Goal: Entertainment & Leisure: Consume media (video, audio)

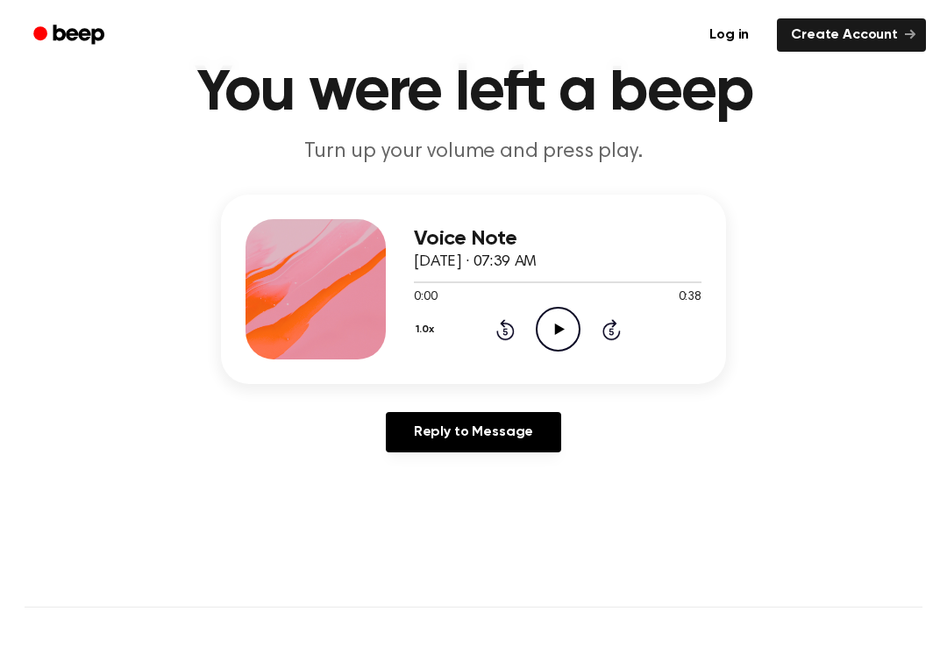
scroll to position [82, 0]
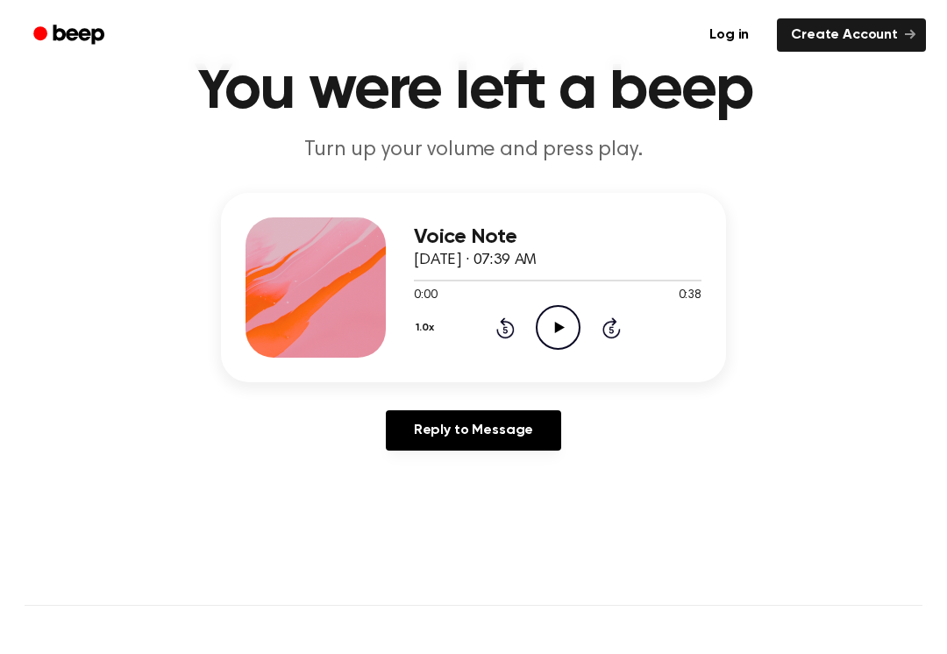
click at [571, 324] on icon "Play Audio" at bounding box center [558, 327] width 45 height 45
click at [503, 332] on icon "Rewind 5 seconds" at bounding box center [505, 328] width 19 height 23
click at [513, 327] on icon at bounding box center [505, 328] width 18 height 21
click at [503, 319] on icon at bounding box center [505, 328] width 18 height 21
click at [565, 320] on icon "Pause Audio" at bounding box center [558, 327] width 45 height 45
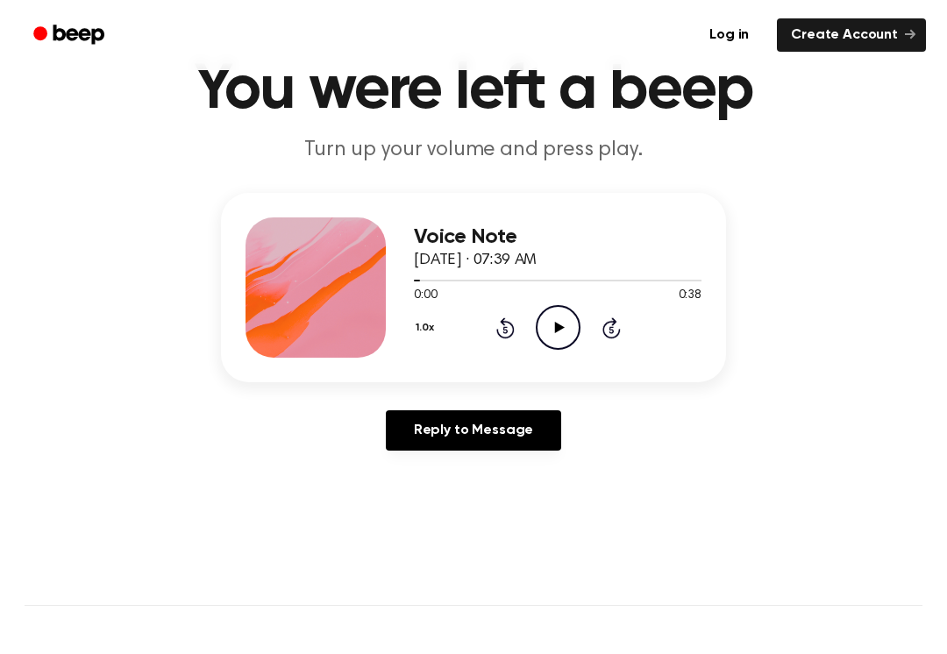
click at [514, 318] on icon "Rewind 5 seconds" at bounding box center [505, 328] width 19 height 23
click at [563, 318] on icon "Play Audio" at bounding box center [558, 327] width 45 height 45
click at [575, 331] on icon "Pause Audio" at bounding box center [558, 327] width 45 height 45
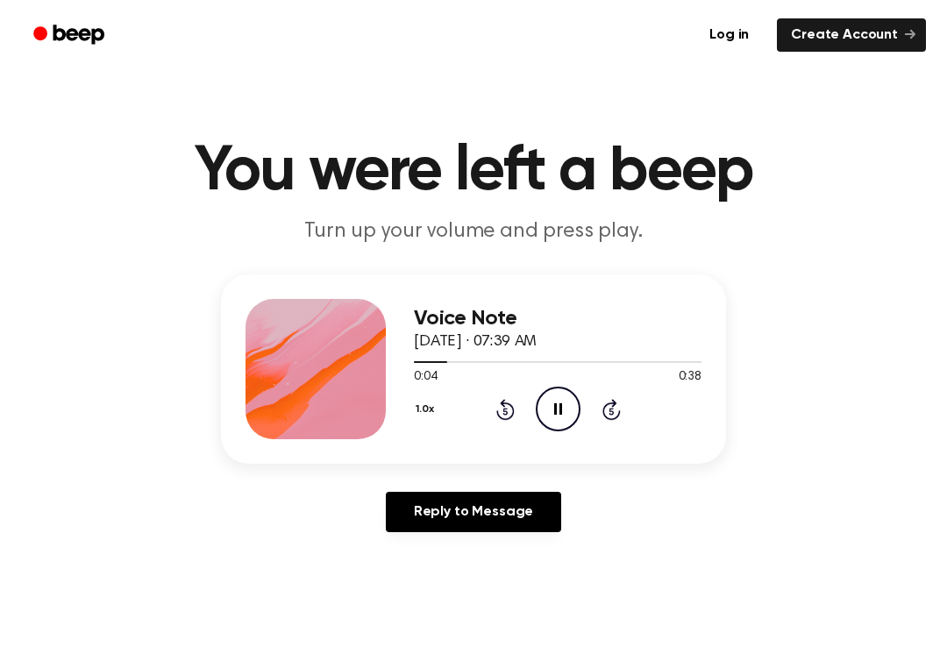
click at [557, 404] on icon "Pause Audio" at bounding box center [558, 409] width 45 height 45
click at [560, 408] on icon at bounding box center [559, 408] width 10 height 11
click at [564, 411] on icon "Pause Audio" at bounding box center [558, 409] width 45 height 45
click at [564, 399] on icon "Play Audio" at bounding box center [558, 409] width 45 height 45
click at [564, 403] on icon "Pause Audio" at bounding box center [558, 409] width 45 height 45
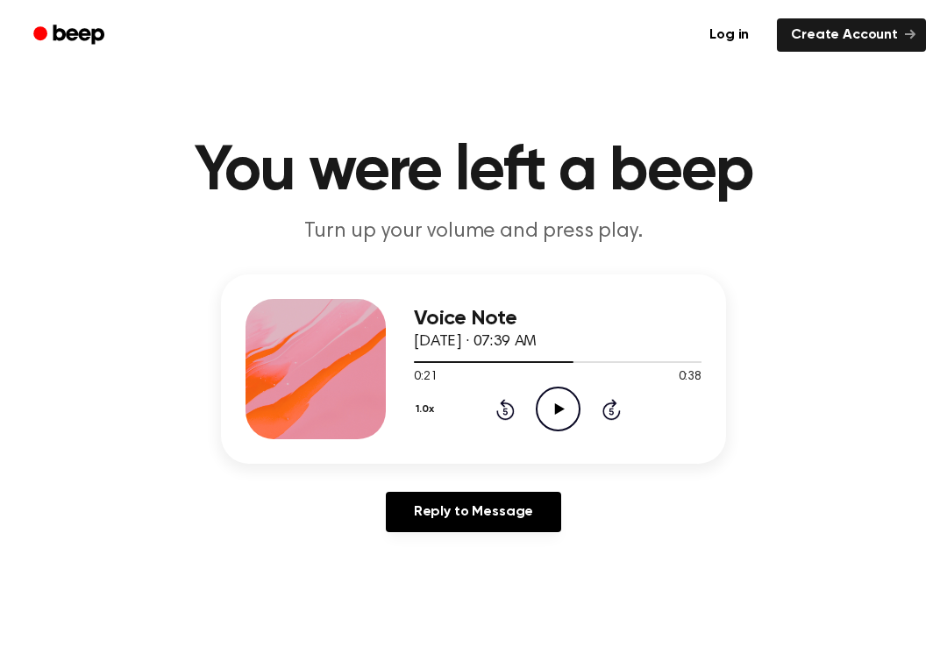
click at [514, 396] on div "1.0x Rewind 5 seconds Play Audio Skip 5 seconds" at bounding box center [558, 409] width 288 height 45
click at [509, 415] on icon "Rewind 5 seconds" at bounding box center [505, 409] width 19 height 23
click at [510, 418] on icon at bounding box center [505, 409] width 18 height 21
click at [543, 416] on icon "Play Audio" at bounding box center [558, 409] width 45 height 45
click at [562, 407] on icon "Pause Audio" at bounding box center [558, 409] width 45 height 45
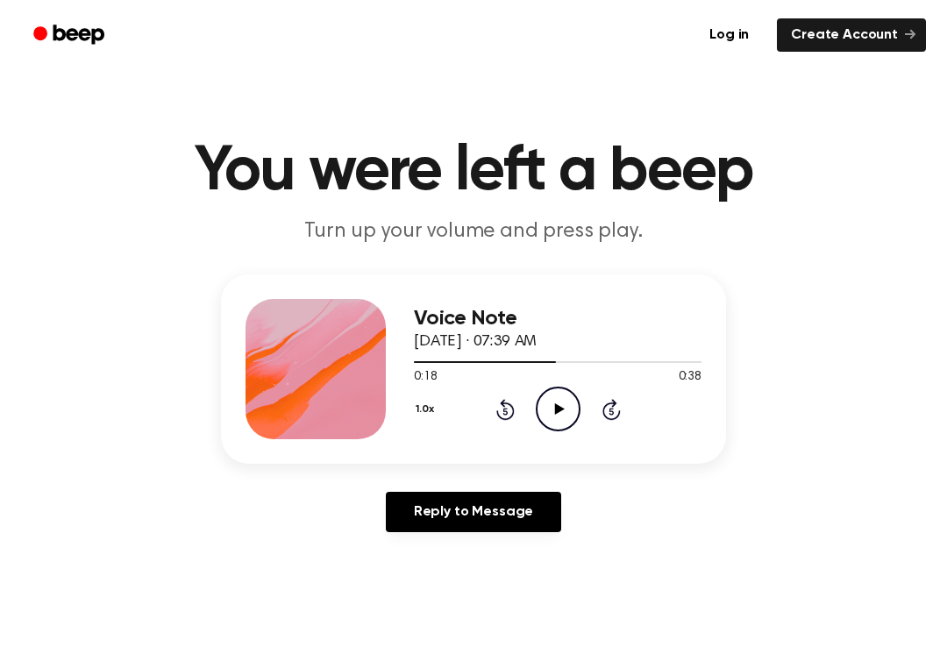
click at [548, 412] on icon "Play Audio" at bounding box center [558, 409] width 45 height 45
click at [565, 411] on icon "Pause Audio" at bounding box center [558, 409] width 45 height 45
click at [558, 402] on icon "Play Audio" at bounding box center [558, 409] width 45 height 45
click at [543, 424] on circle at bounding box center [558, 409] width 43 height 43
click at [518, 390] on div "1.0x Rewind 5 seconds Play Audio Skip 5 seconds" at bounding box center [558, 409] width 288 height 45
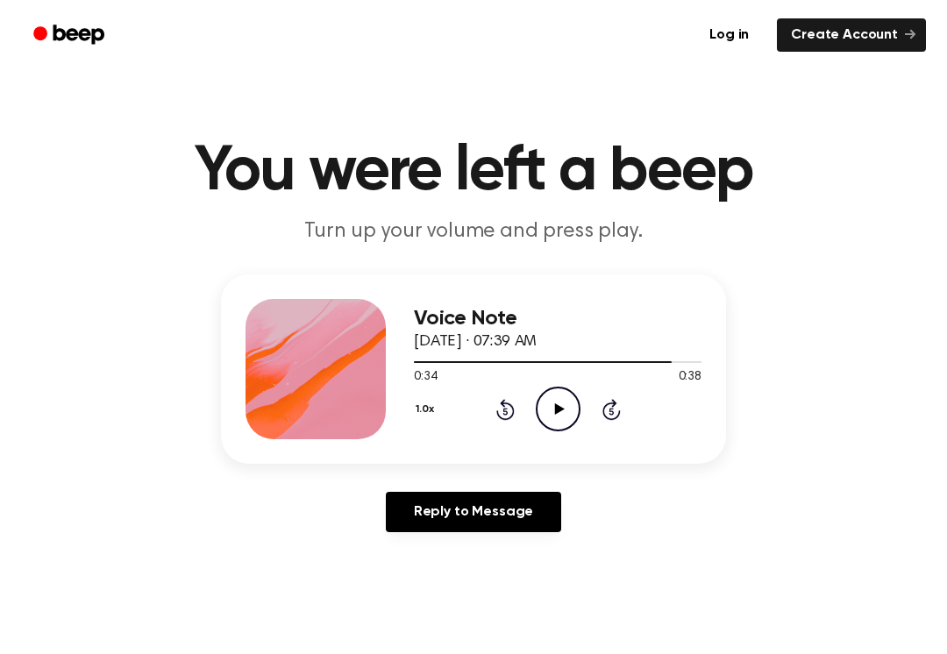
click at [484, 403] on div "1.0x Rewind 5 seconds Play Audio Skip 5 seconds" at bounding box center [558, 409] width 288 height 45
click at [498, 402] on icon "Rewind 5 seconds" at bounding box center [505, 409] width 19 height 23
click at [511, 401] on icon "Rewind 5 seconds" at bounding box center [505, 409] width 19 height 23
click at [560, 404] on icon "Play Audio" at bounding box center [558, 409] width 45 height 45
click at [566, 394] on icon "Pause Audio" at bounding box center [558, 409] width 45 height 45
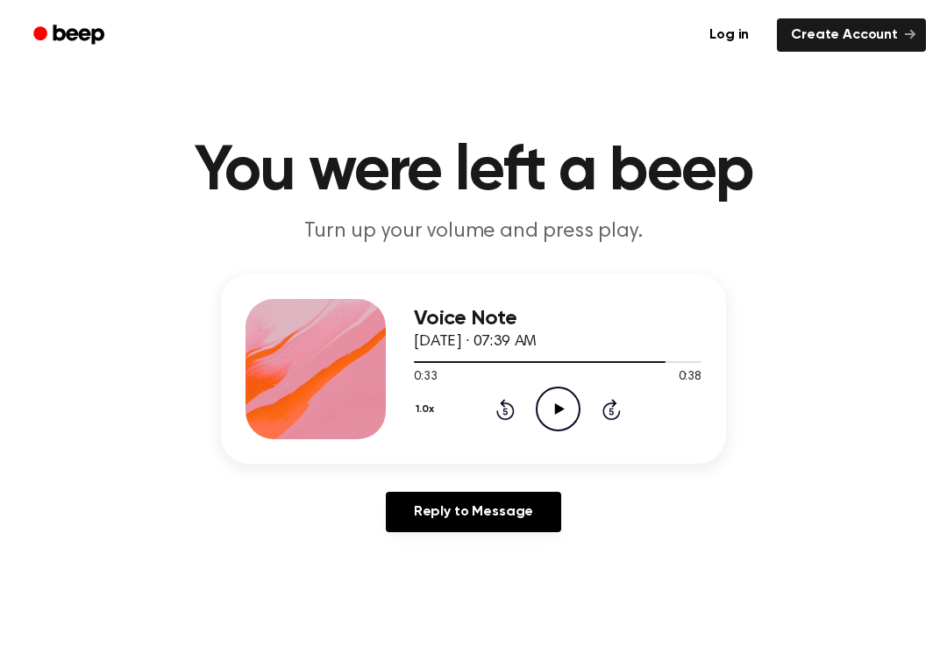
click at [513, 419] on icon "Rewind 5 seconds" at bounding box center [505, 409] width 19 height 23
click at [508, 402] on icon "Rewind 5 seconds" at bounding box center [505, 409] width 19 height 23
click at [547, 409] on icon "Play Audio" at bounding box center [558, 409] width 45 height 45
click at [213, 303] on div "Voice Note [DATE] · 07:39 AM 0:38 0:38 Your browser does not support the [objec…" at bounding box center [473, 411] width 905 height 272
click at [560, 413] on icon "Play Audio" at bounding box center [558, 409] width 45 height 45
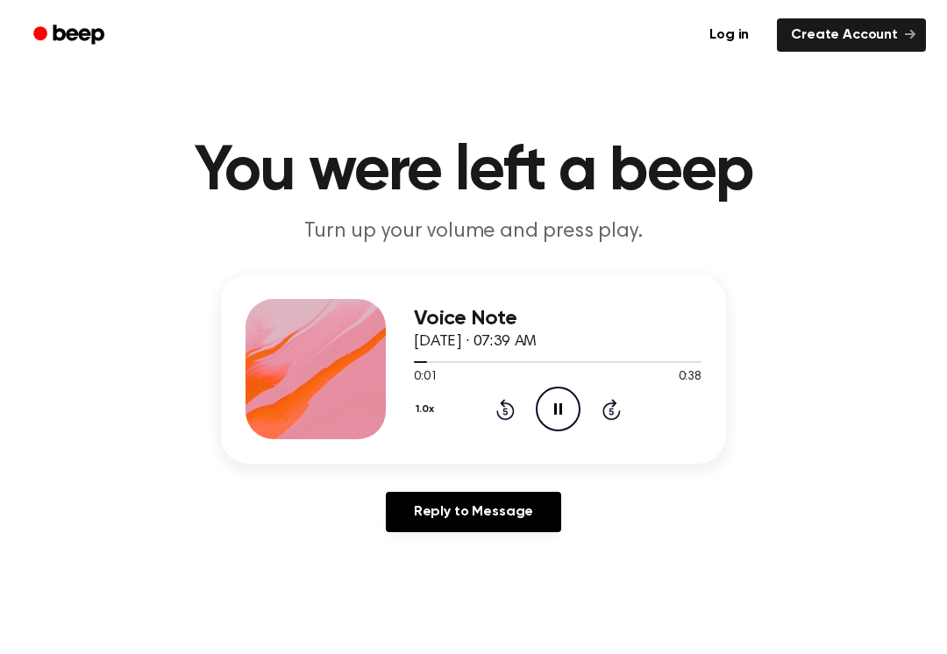
click at [585, 391] on div "1.0x Rewind 5 seconds Pause Audio Skip 5 seconds" at bounding box center [558, 409] width 288 height 45
click at [569, 407] on icon "Pause Audio" at bounding box center [558, 409] width 45 height 45
click at [581, 367] on div at bounding box center [558, 361] width 288 height 14
click at [566, 412] on icon "Play Audio" at bounding box center [558, 409] width 45 height 45
click at [507, 411] on icon at bounding box center [505, 411] width 4 height 7
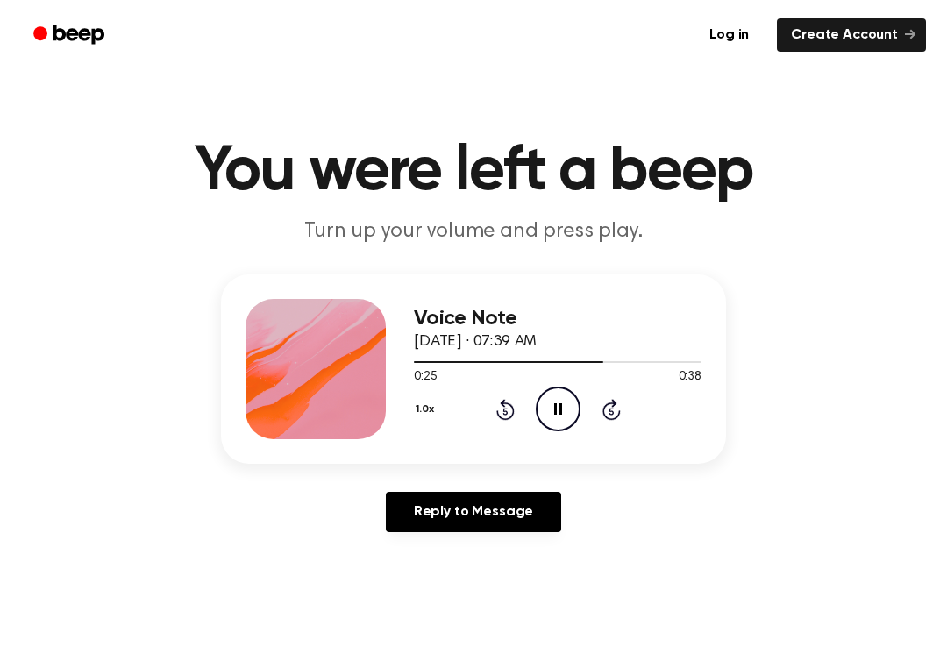
click at [506, 411] on icon "Rewind 5 seconds" at bounding box center [505, 409] width 19 height 23
click at [496, 411] on icon "Rewind 5 seconds" at bounding box center [505, 409] width 19 height 23
click at [499, 398] on icon "Rewind 5 seconds" at bounding box center [505, 409] width 19 height 23
click at [497, 418] on icon "Rewind 5 seconds" at bounding box center [505, 409] width 19 height 23
click at [493, 418] on div "1.0x Rewind 5 seconds Pause Audio Skip 5 seconds" at bounding box center [558, 409] width 288 height 45
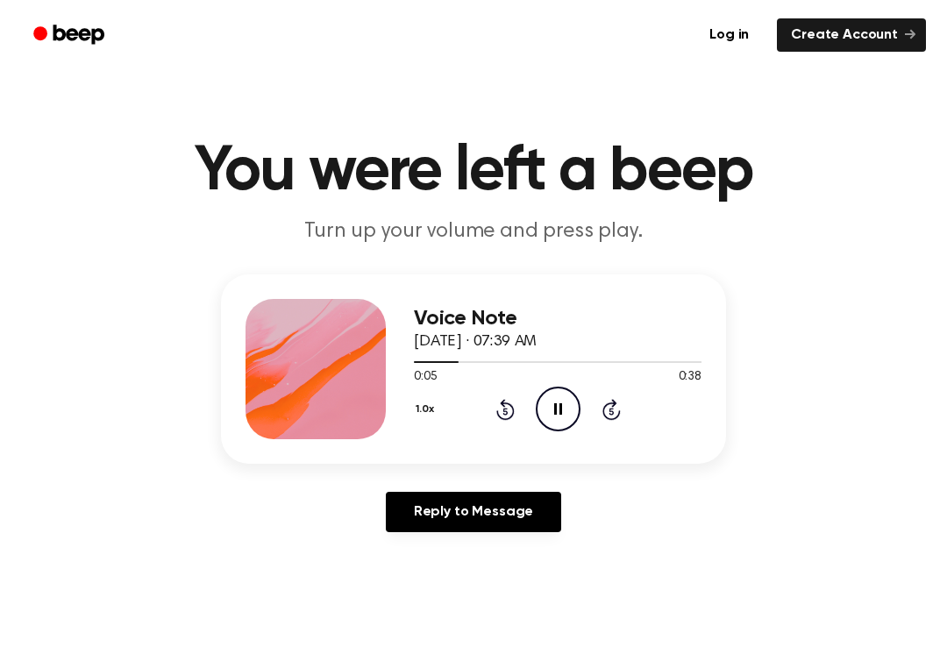
click at [498, 403] on icon "Rewind 5 seconds" at bounding box center [505, 409] width 19 height 23
click at [496, 392] on div "1.0x Rewind 5 seconds Pause Audio Skip 5 seconds" at bounding box center [558, 409] width 288 height 45
click at [502, 389] on div "1.0x Rewind 5 seconds Pause Audio Skip 5 seconds" at bounding box center [558, 409] width 288 height 45
click at [498, 399] on icon "Rewind 5 seconds" at bounding box center [505, 409] width 19 height 23
click at [495, 396] on div "1.0x Rewind 5 seconds Pause Audio Skip 5 seconds" at bounding box center [558, 409] width 288 height 45
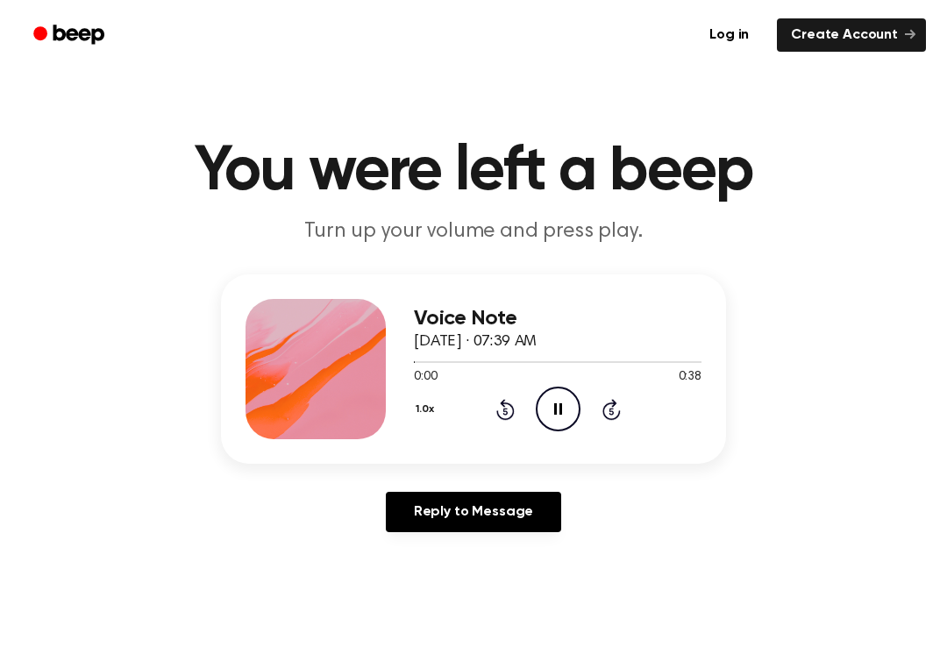
click at [489, 403] on div "1.0x Rewind 5 seconds Pause Audio Skip 5 seconds" at bounding box center [558, 409] width 288 height 45
click at [564, 407] on icon "Pause Audio" at bounding box center [558, 409] width 45 height 45
